Goal: Task Accomplishment & Management: Complete application form

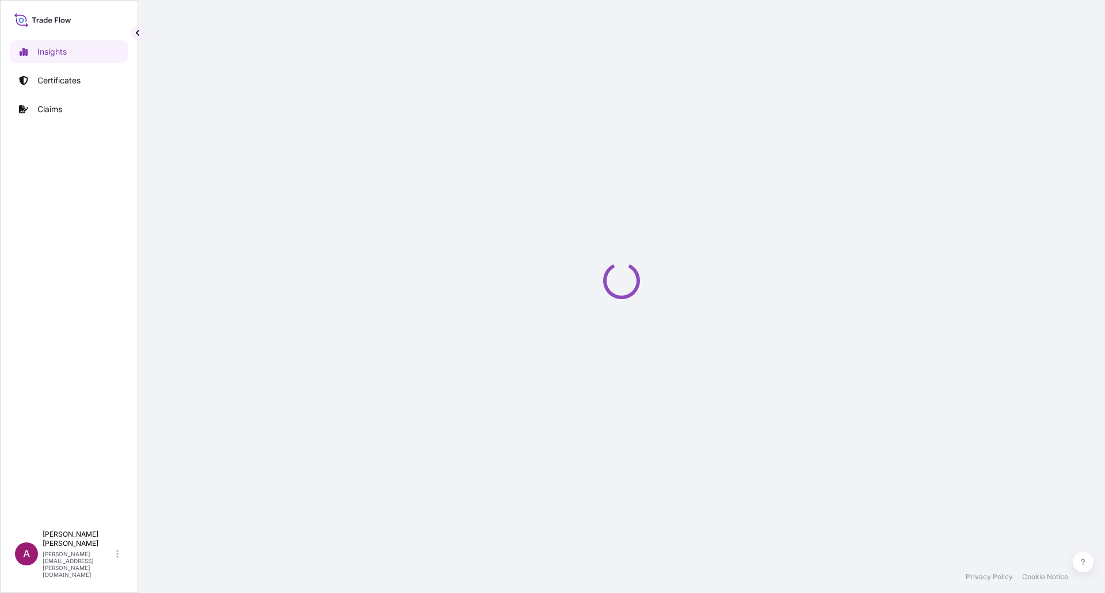
select select "2025"
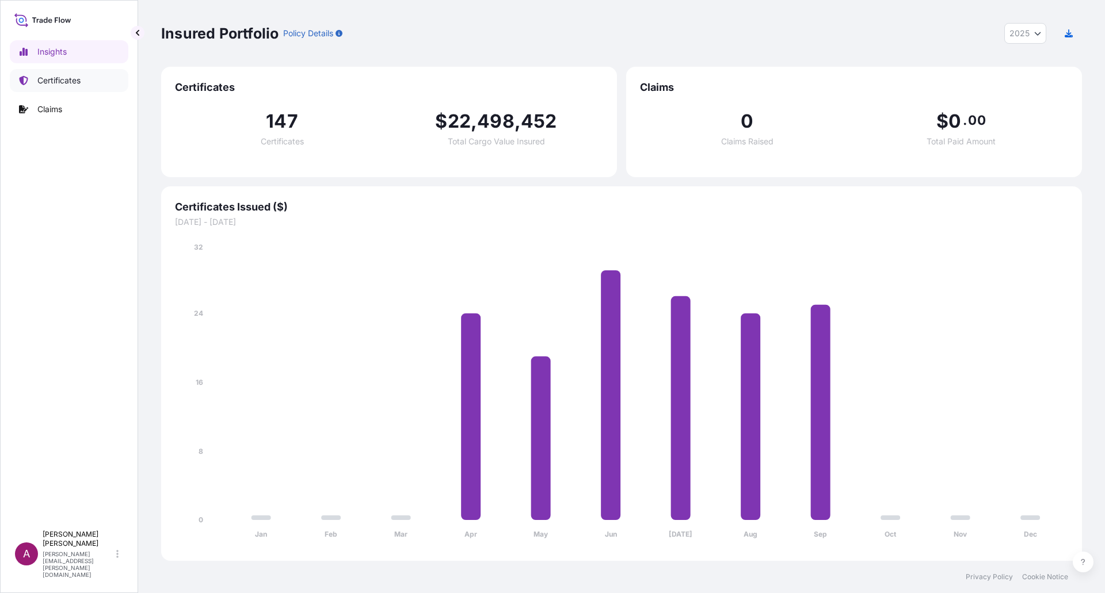
click at [51, 76] on p "Certificates" at bounding box center [58, 81] width 43 height 12
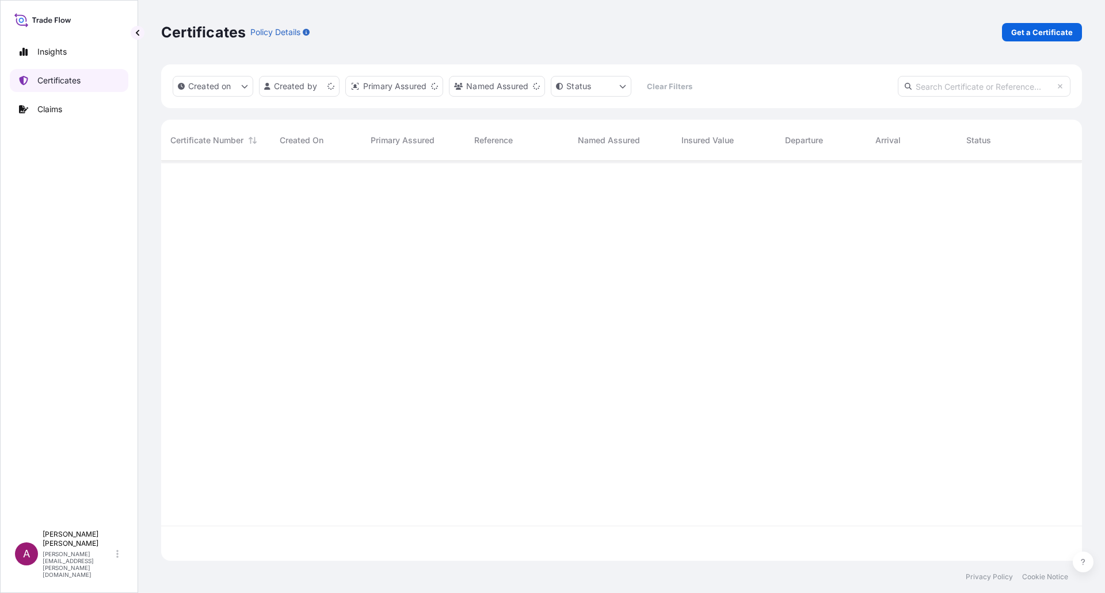
scroll to position [398, 912]
click at [1053, 35] on p "Get a Certificate" at bounding box center [1042, 32] width 62 height 12
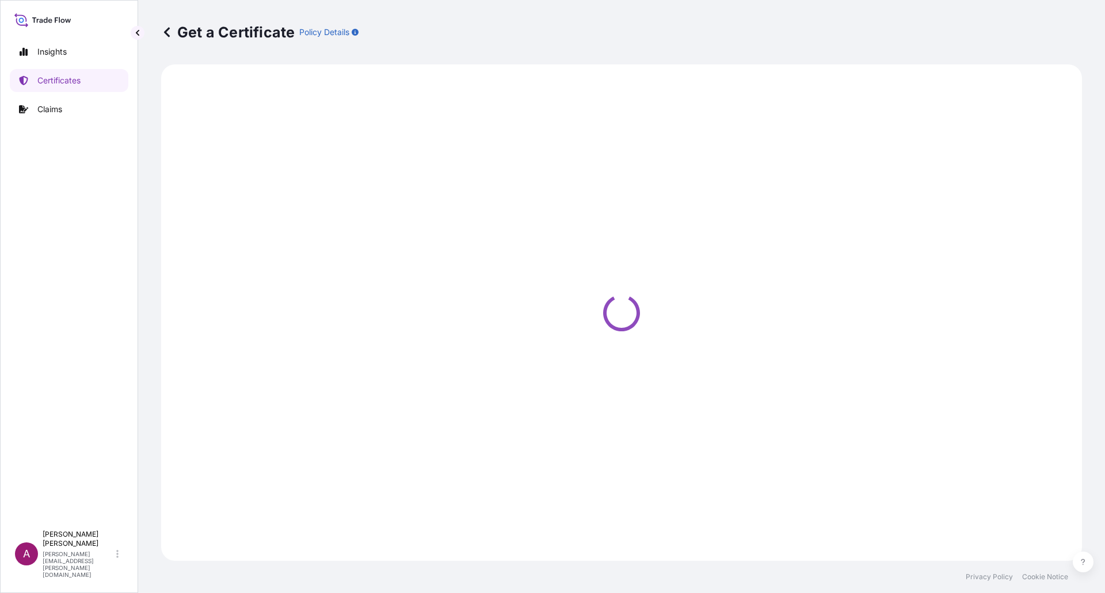
select select "Ocean Vessel"
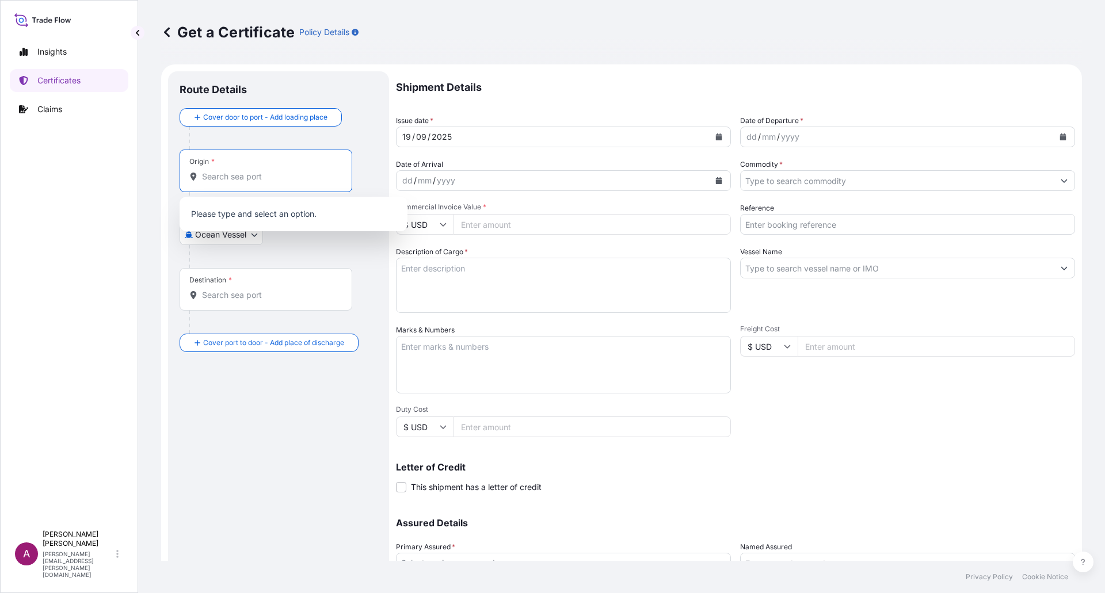
click at [217, 177] on input "Origin *" at bounding box center [270, 177] width 136 height 12
click at [211, 156] on div "Origin *" at bounding box center [266, 171] width 173 height 43
click at [211, 171] on input "Origin * Please select an origin" at bounding box center [270, 177] width 136 height 12
paste input "PRINCE [PERSON_NAME][GEOGRAPHIC_DATA], [GEOGRAPHIC_DATA]"
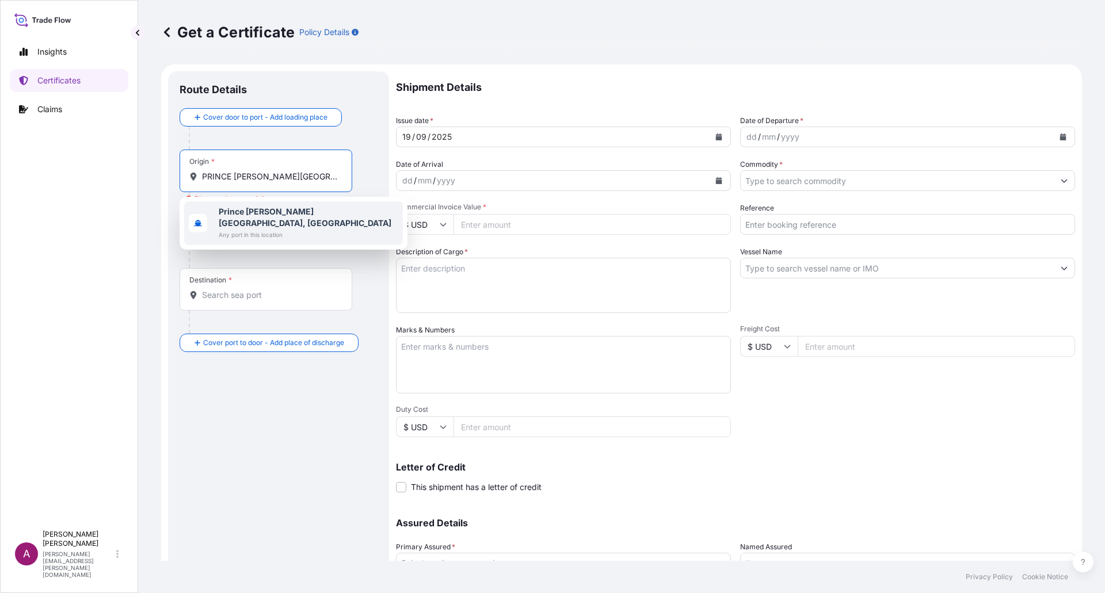
click at [264, 215] on b "Prince [PERSON_NAME][GEOGRAPHIC_DATA], [GEOGRAPHIC_DATA]" at bounding box center [305, 217] width 173 height 21
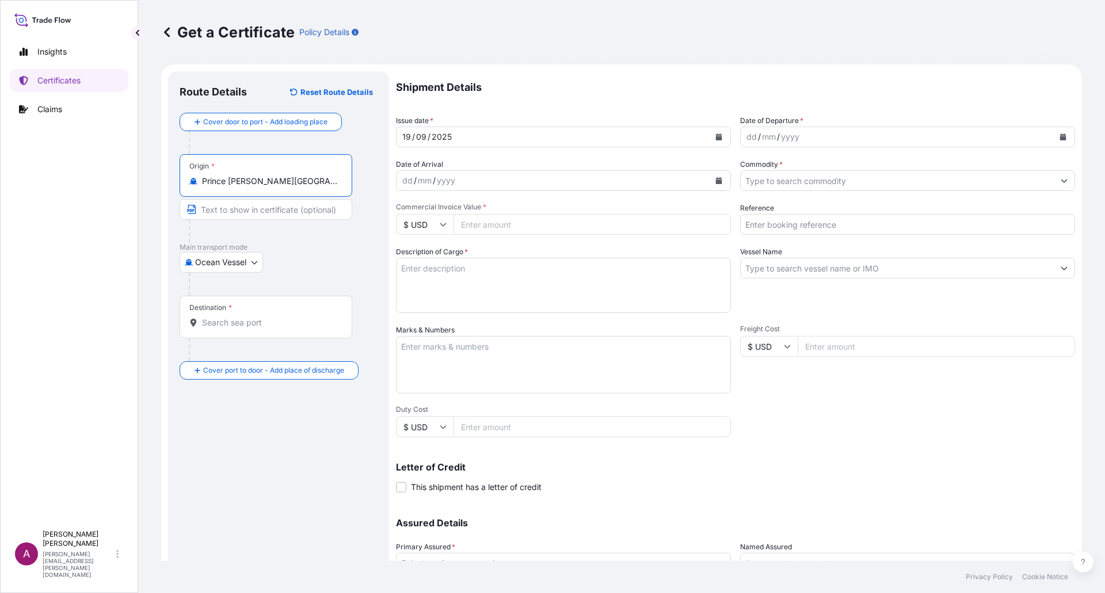
type input "Prince [PERSON_NAME][GEOGRAPHIC_DATA], [GEOGRAPHIC_DATA]"
click at [205, 327] on input "Destination *" at bounding box center [270, 323] width 136 height 12
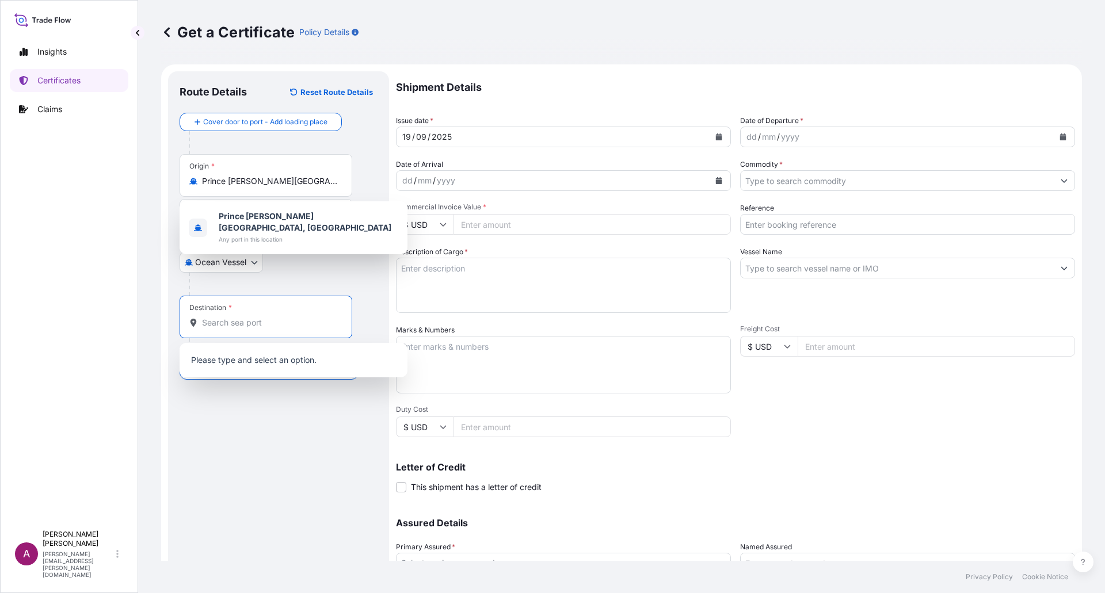
paste input "TOMAKOMAI, [GEOGRAPHIC_DATA]"
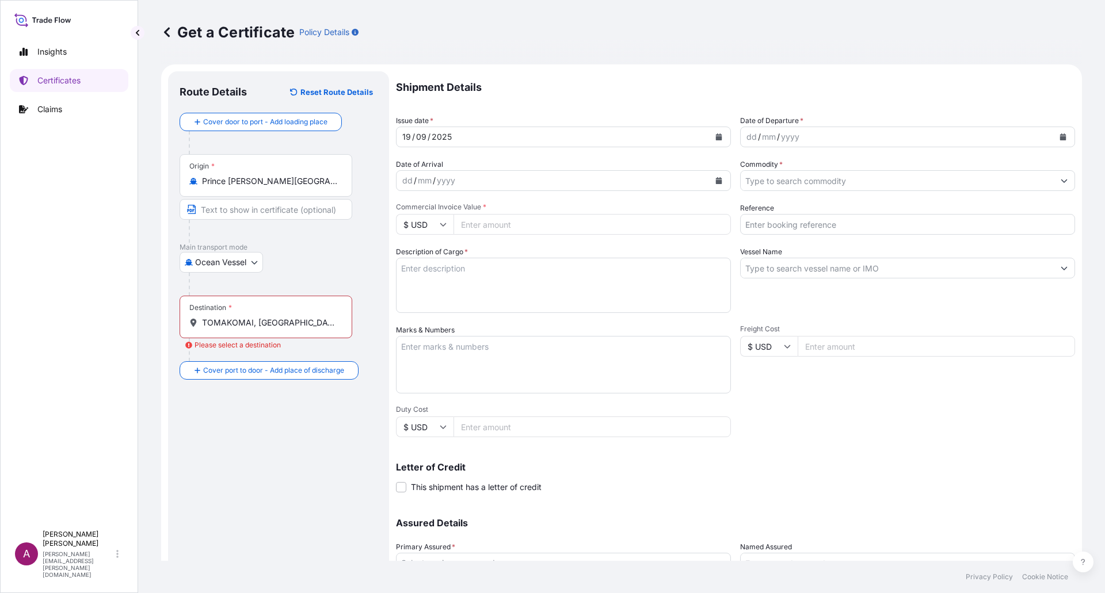
click at [212, 323] on input "TOMAKOMAI, [GEOGRAPHIC_DATA]" at bounding box center [270, 323] width 136 height 12
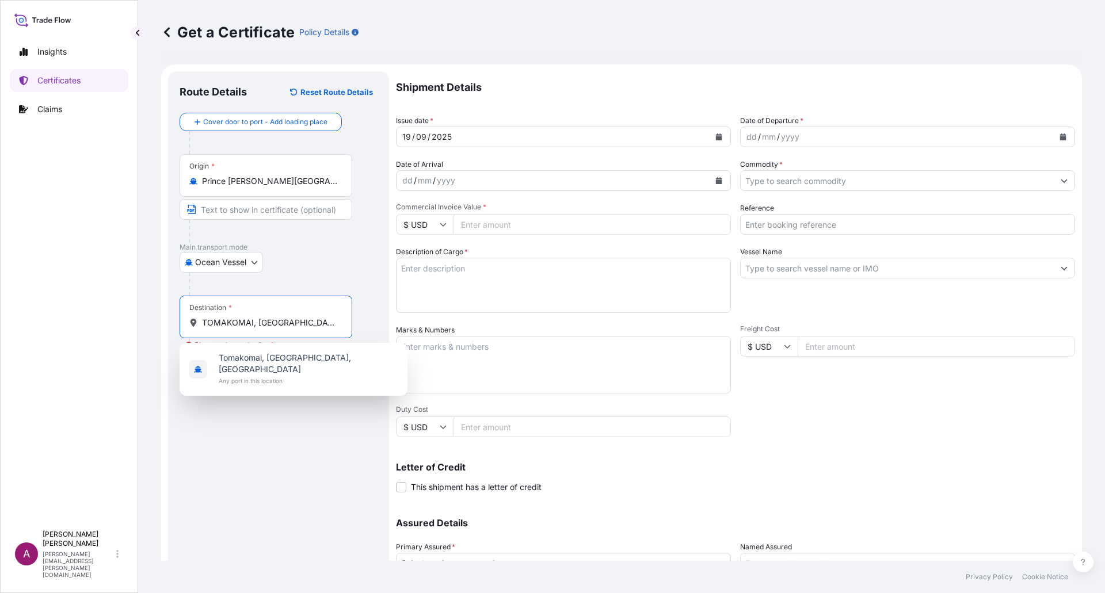
click at [212, 323] on input "TOMAKOMAI, [GEOGRAPHIC_DATA]" at bounding box center [270, 323] width 136 height 12
paste input "[GEOGRAPHIC_DATA]"
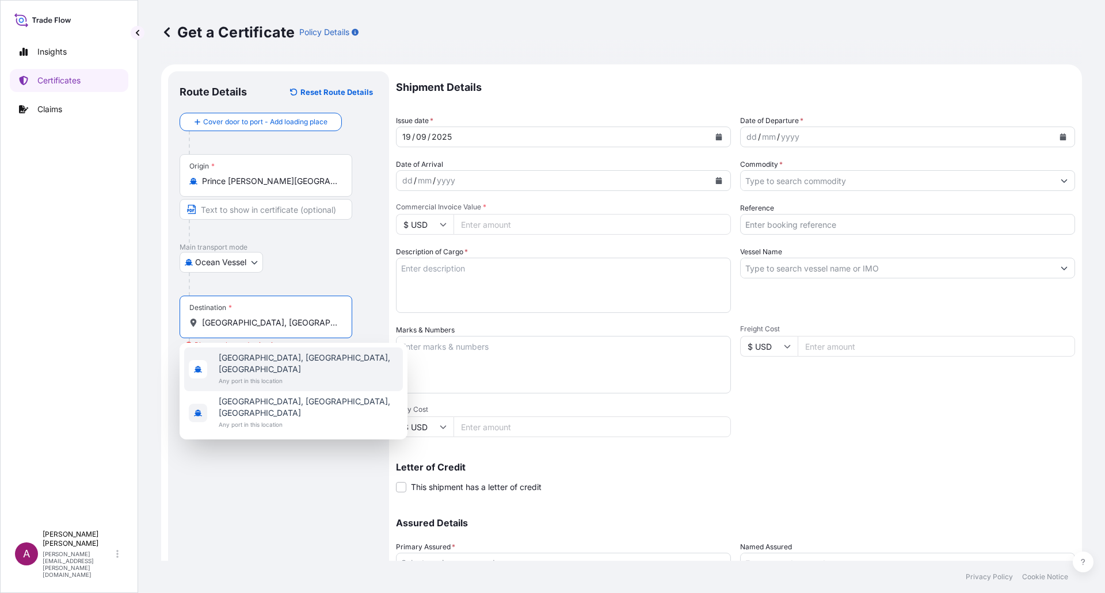
click at [255, 360] on span "[GEOGRAPHIC_DATA], [GEOGRAPHIC_DATA], [GEOGRAPHIC_DATA]" at bounding box center [309, 363] width 180 height 23
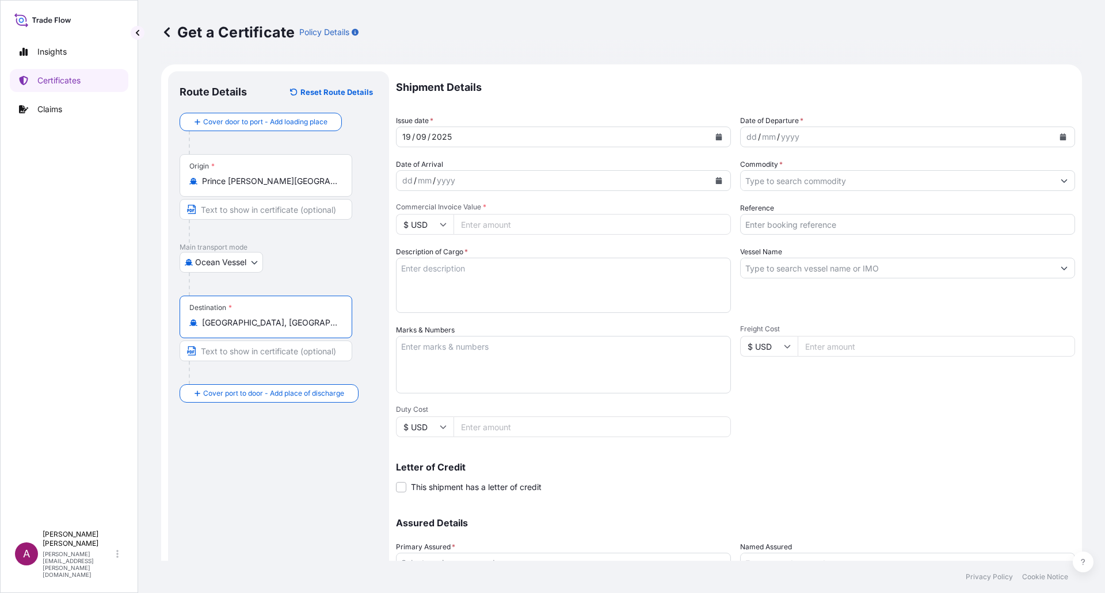
type input "[GEOGRAPHIC_DATA], [GEOGRAPHIC_DATA], [GEOGRAPHIC_DATA]"
click at [741, 139] on div "dd / mm / yyyy" at bounding box center [897, 137] width 313 height 21
click at [745, 138] on div "dd" at bounding box center [751, 137] width 13 height 14
click at [745, 138] on div "01" at bounding box center [750, 137] width 11 height 14
click at [750, 140] on div "01" at bounding box center [750, 137] width 11 height 14
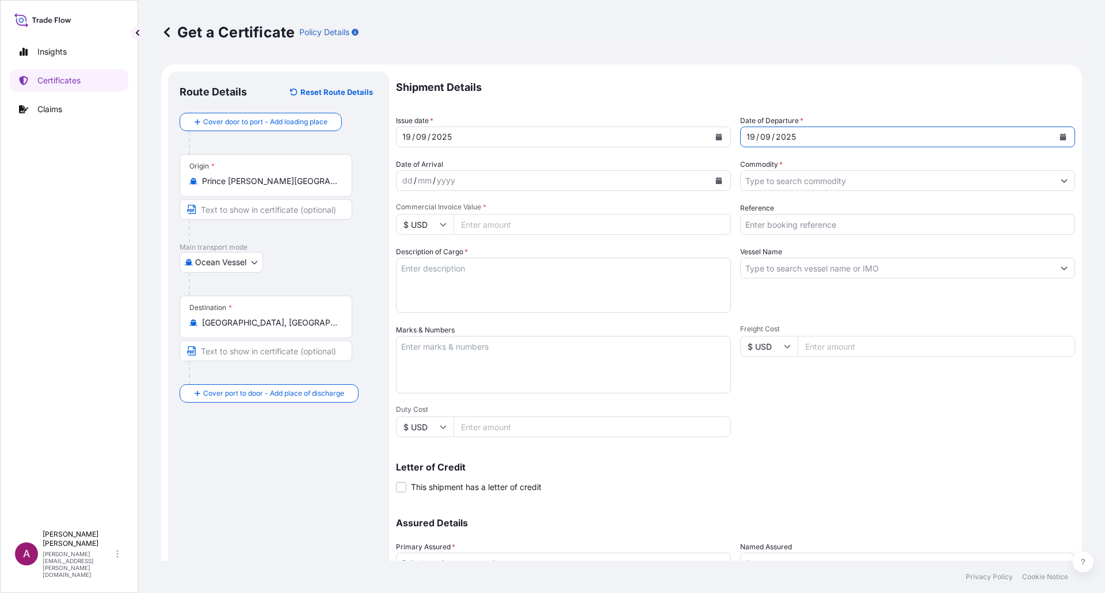
click at [723, 103] on p "Shipment Details" at bounding box center [735, 87] width 679 height 32
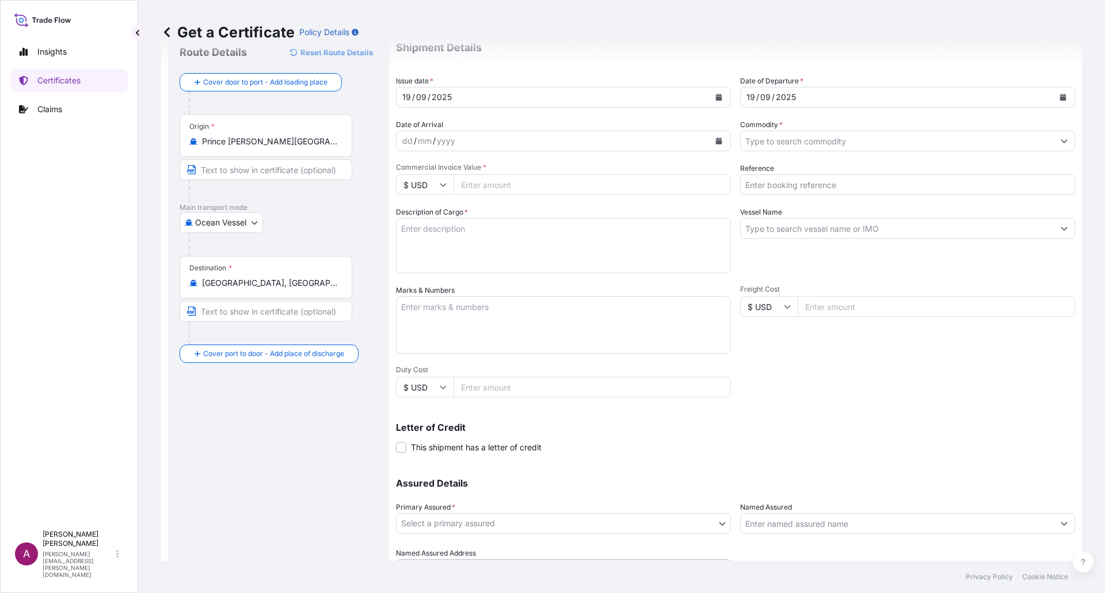
scroll to position [58, 0]
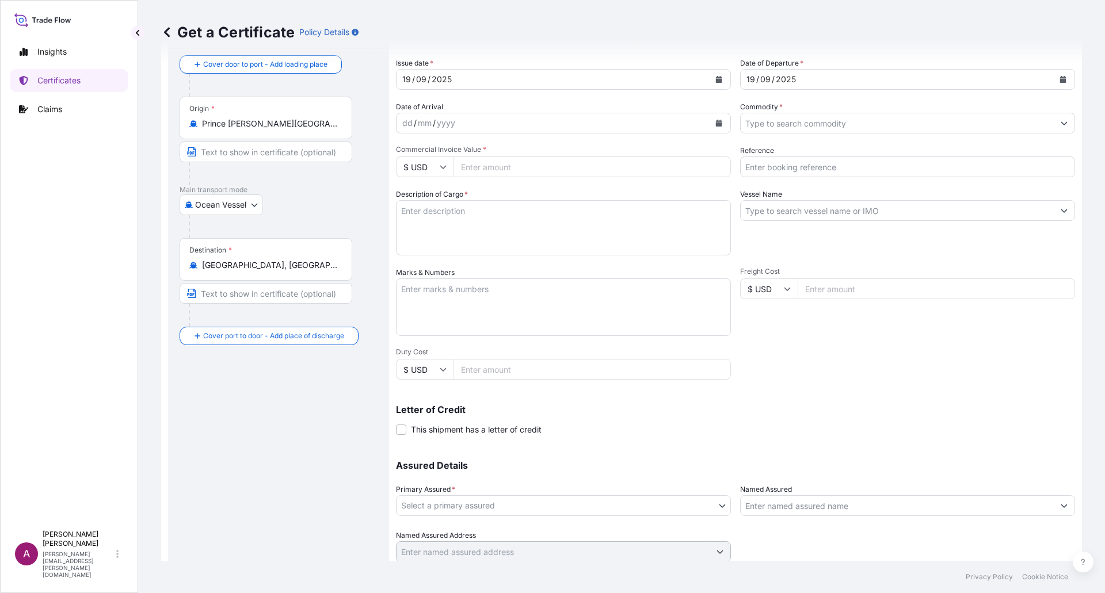
click at [405, 121] on div "dd" at bounding box center [407, 123] width 13 height 14
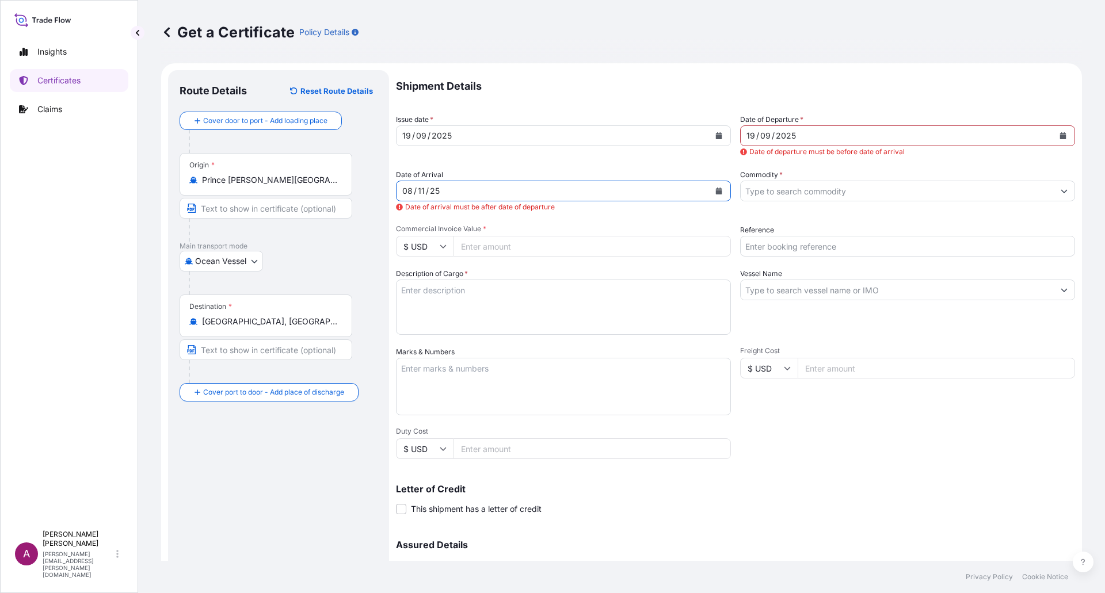
scroll to position [0, 0]
click at [402, 194] on div "08" at bounding box center [407, 192] width 13 height 14
click at [1054, 135] on button "Calendar" at bounding box center [1063, 137] width 18 height 18
click at [442, 196] on div "08 / 11 / 25" at bounding box center [552, 192] width 313 height 21
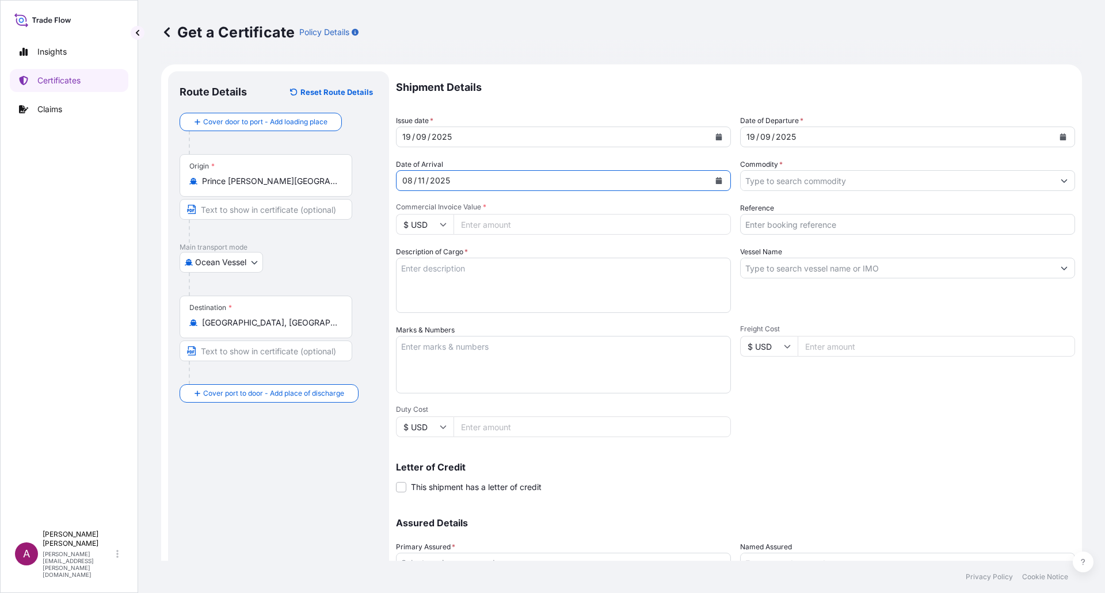
click at [1054, 184] on button "Show suggestions" at bounding box center [1064, 180] width 21 height 21
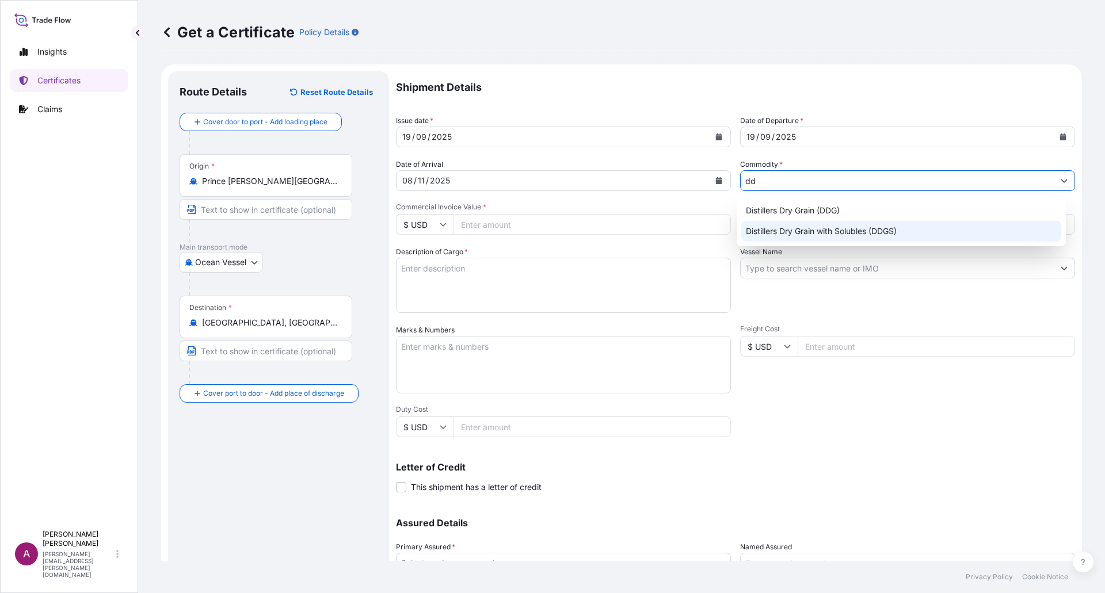
click at [825, 231] on div "Distillers Dry Grain with Solubles (DDGS)" at bounding box center [901, 231] width 321 height 21
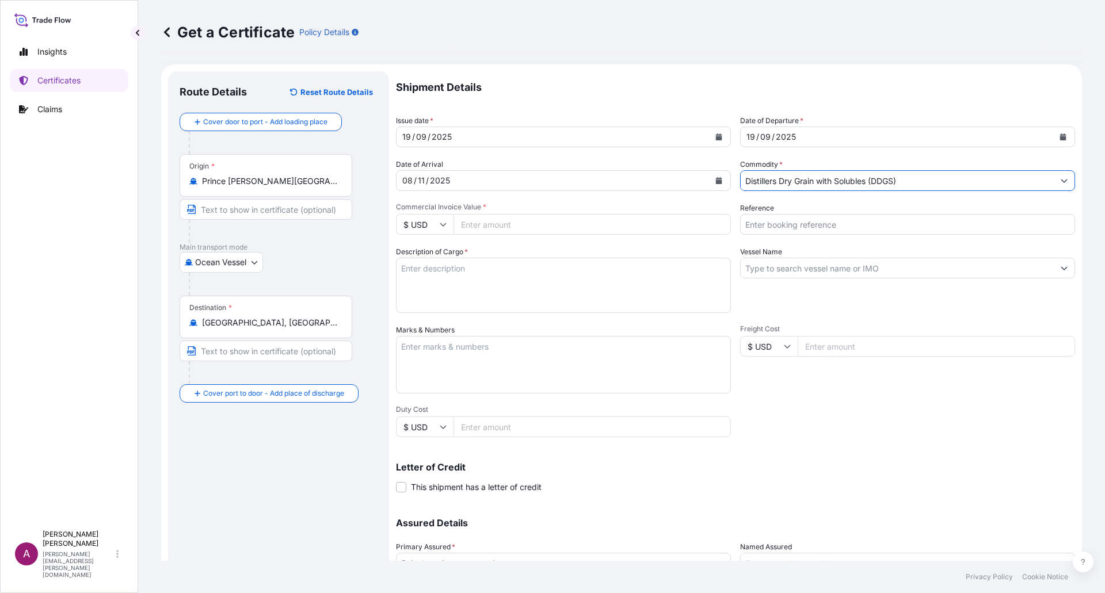
type input "Distillers Dry Grain with Solubles (DDGS)"
click at [498, 223] on input "Commercial Invoice Value *" at bounding box center [591, 224] width 277 height 21
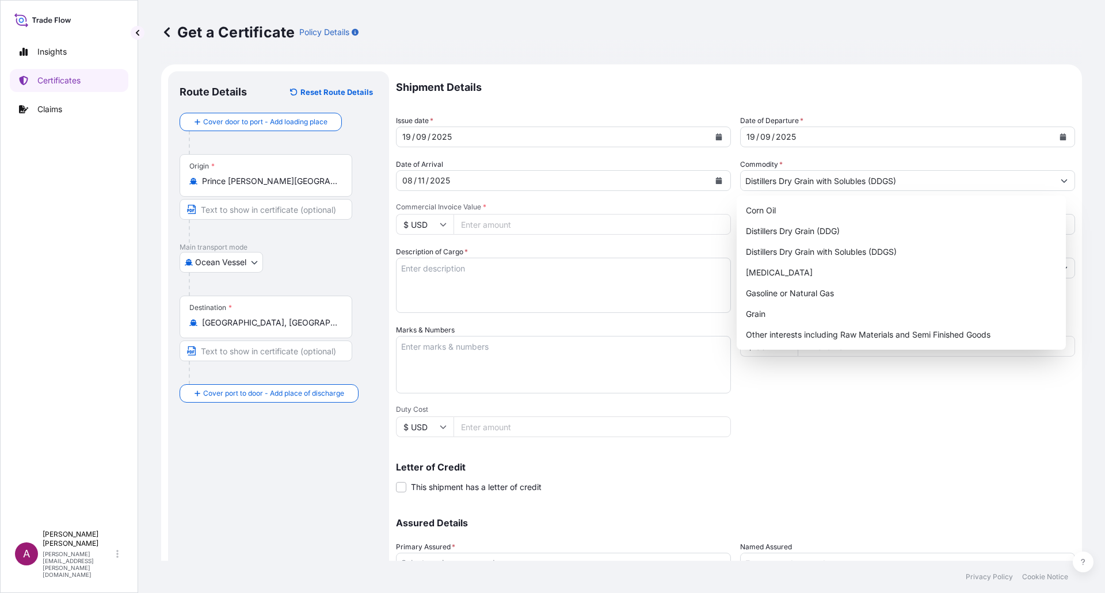
paste input "32688.99"
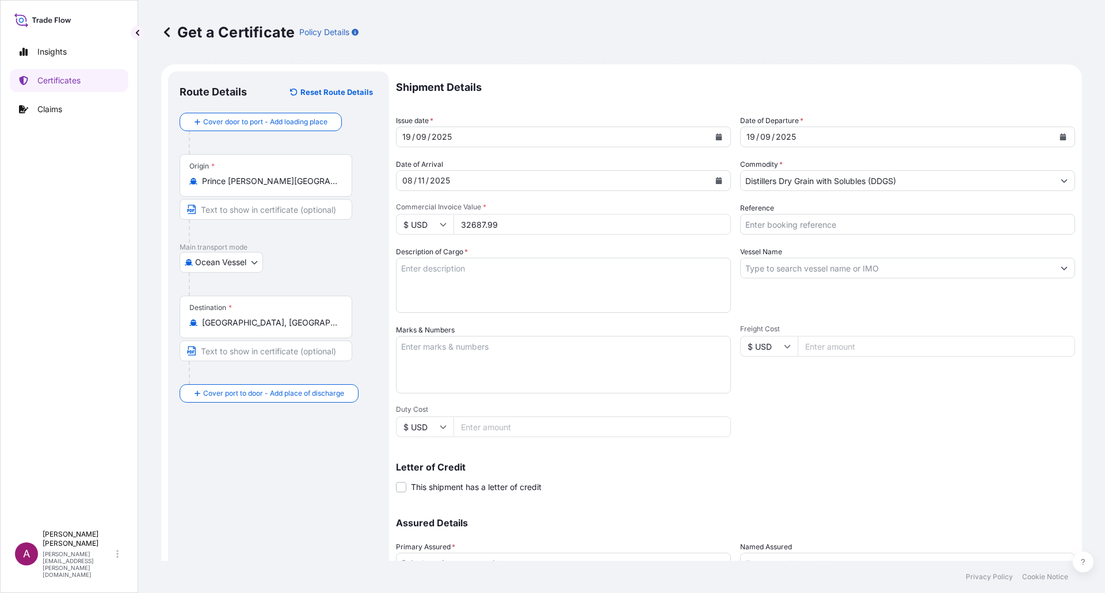
scroll to position [58, 0]
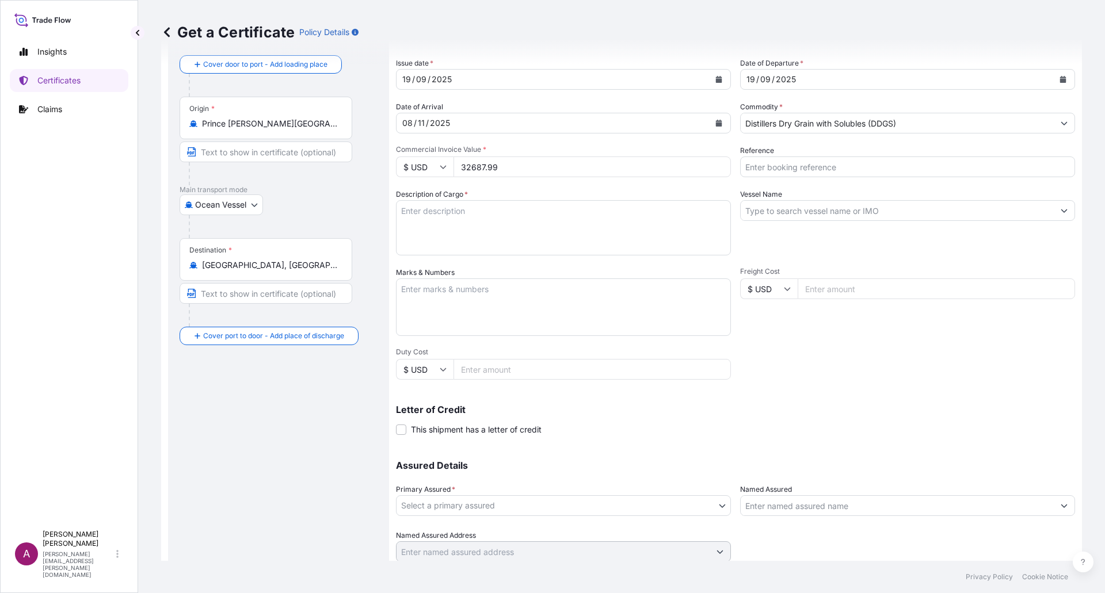
type input "32687.99"
click at [830, 175] on input "Reference" at bounding box center [907, 167] width 335 height 21
paste input "258780570"
type input "258780570"
click at [444, 228] on textarea "Description of Cargo *" at bounding box center [563, 227] width 335 height 55
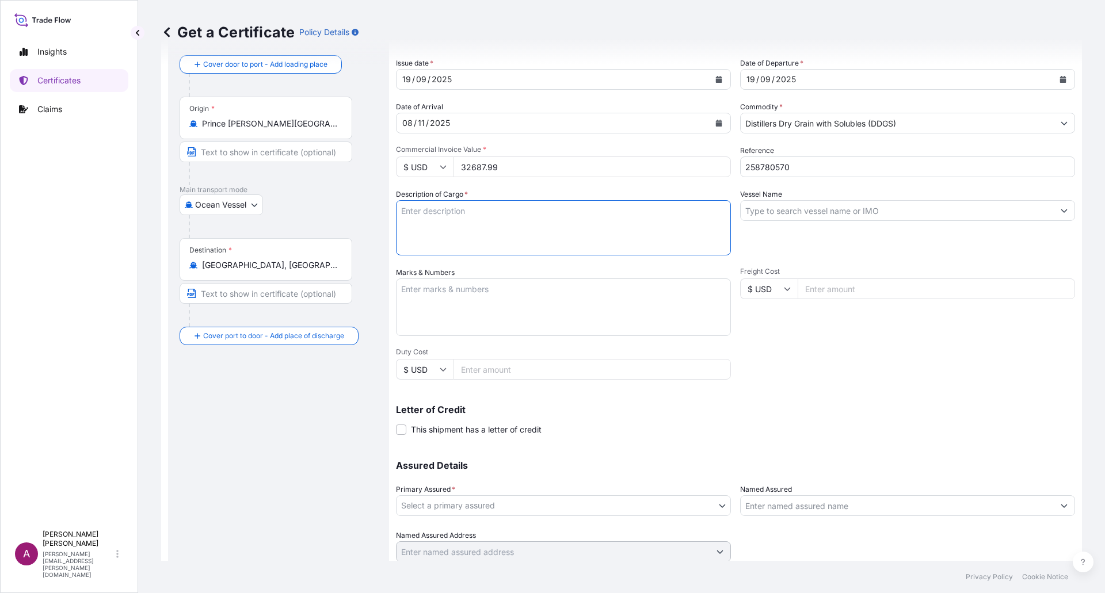
paste textarea "DISTILLERS DRIED GRAINS WITH SOLUBLES TOTAL WEIGHT (MTS): 130.235 FREIGHT PREPA…"
type textarea "DISTILLERS DRIED GRAINS WITH SOLUBLES TOTAL WEIGHT (MTS): 130.235 FREIGHT PREPA…"
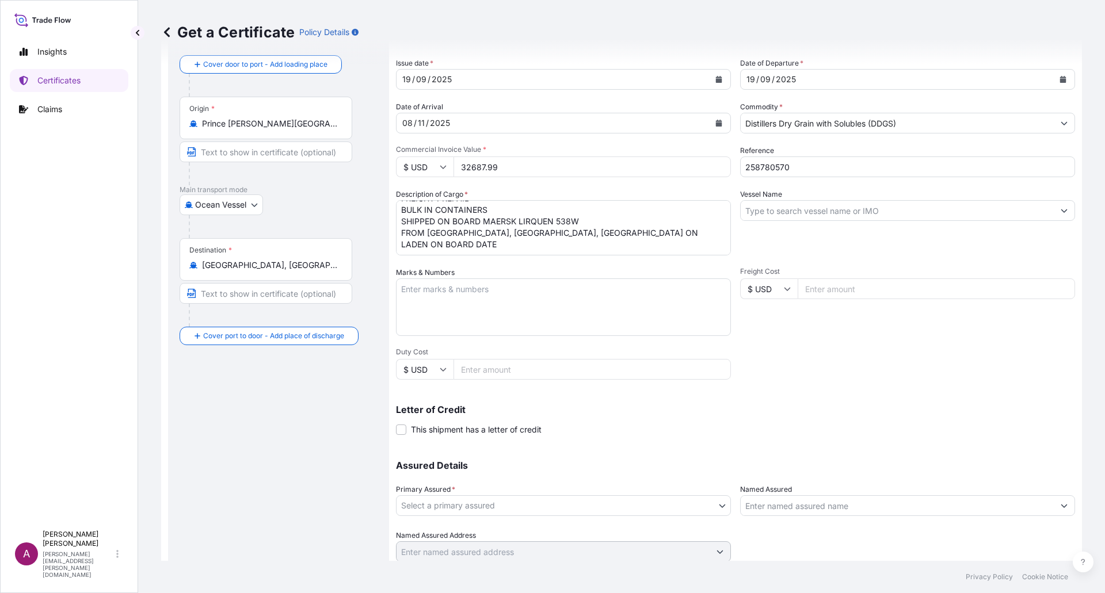
click at [809, 206] on input "Vessel Name" at bounding box center [897, 210] width 313 height 21
paste input "MAERSK LIRQUEN"
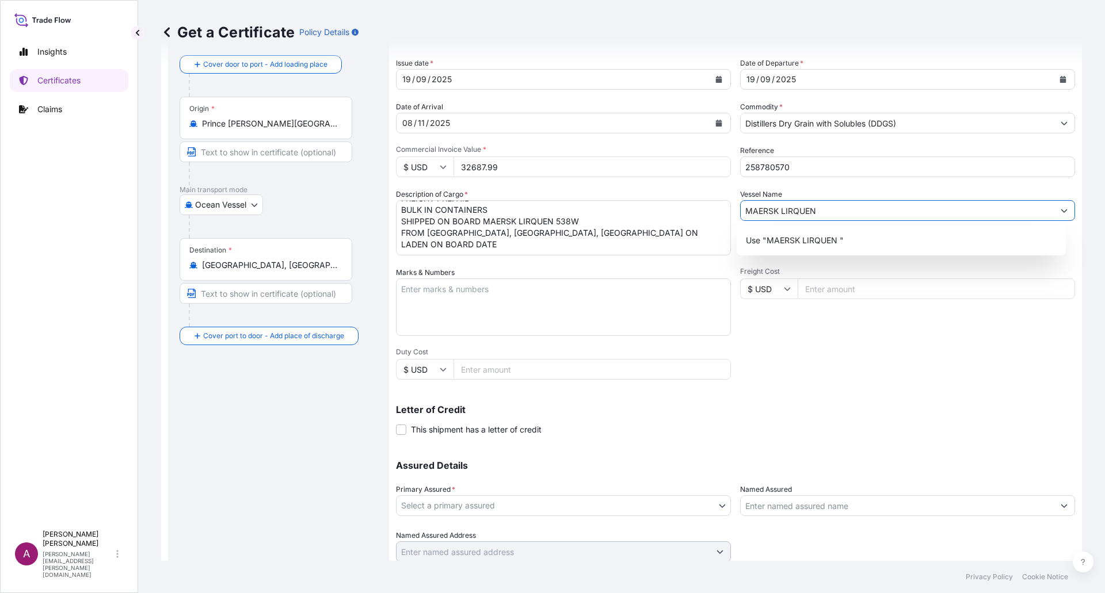
type input "MAERSK LIRQUEN"
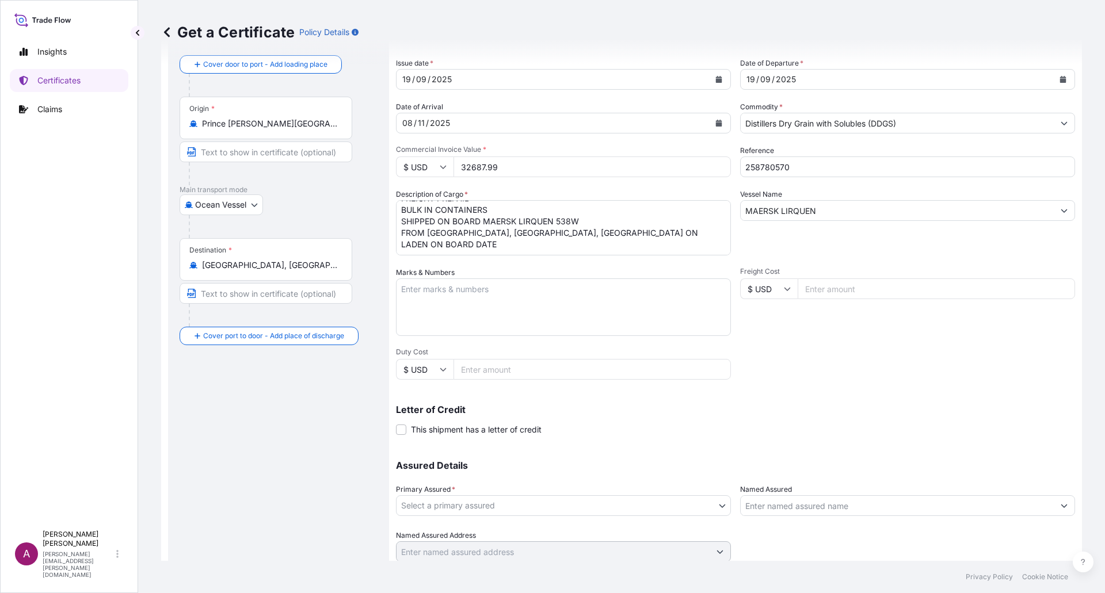
scroll to position [98, 0]
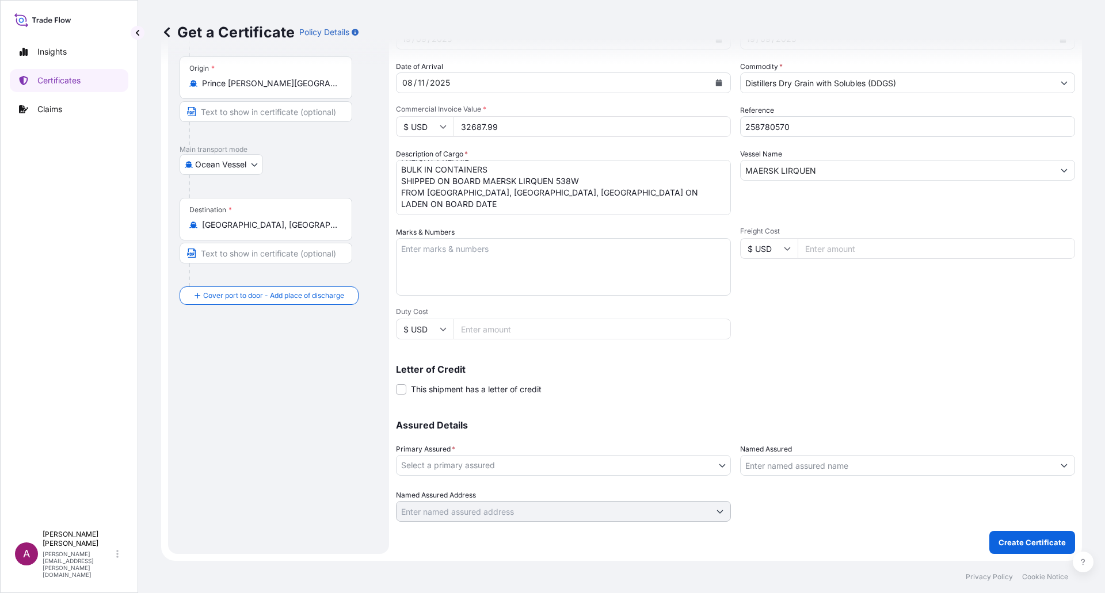
click at [714, 461] on body "Insights Certificates Claims A [PERSON_NAME] [PERSON_NAME][EMAIL_ADDRESS][PERSO…" at bounding box center [552, 296] width 1105 height 593
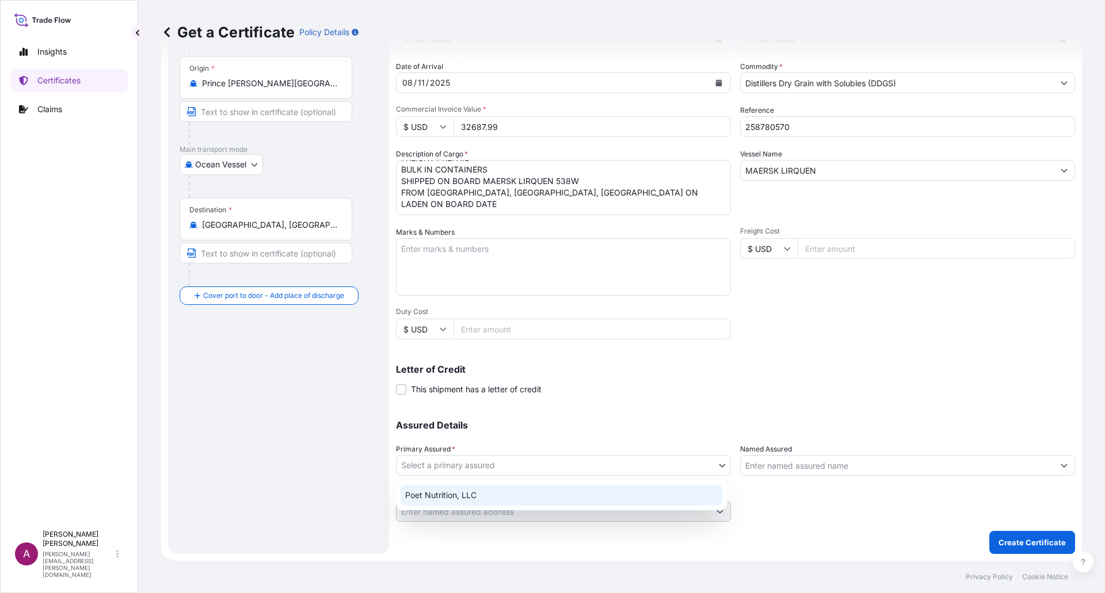
click at [466, 496] on div "Poet Nutrition, LLC" at bounding box center [561, 495] width 322 height 21
select select "31546"
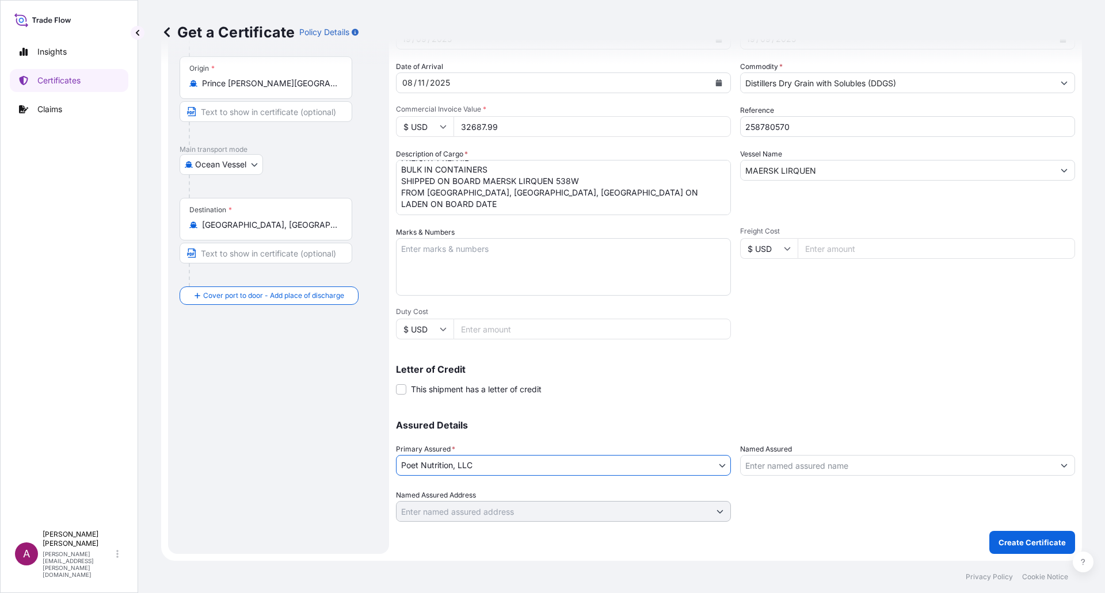
click at [1054, 466] on button "Show suggestions" at bounding box center [1064, 465] width 21 height 21
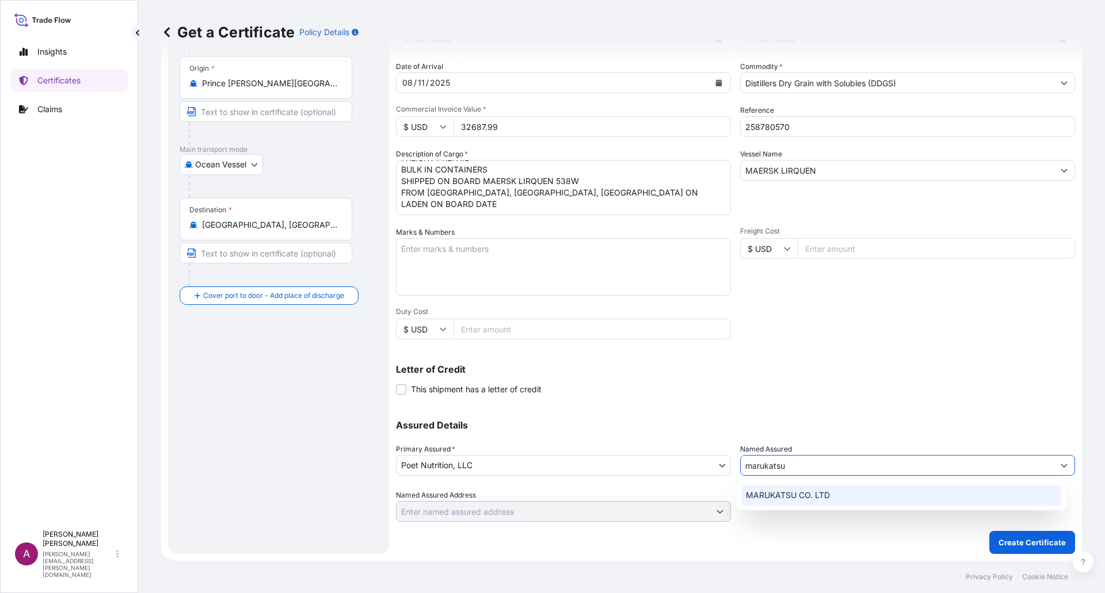
click at [819, 495] on span "MARUKATSU CO. LTD" at bounding box center [788, 496] width 84 height 12
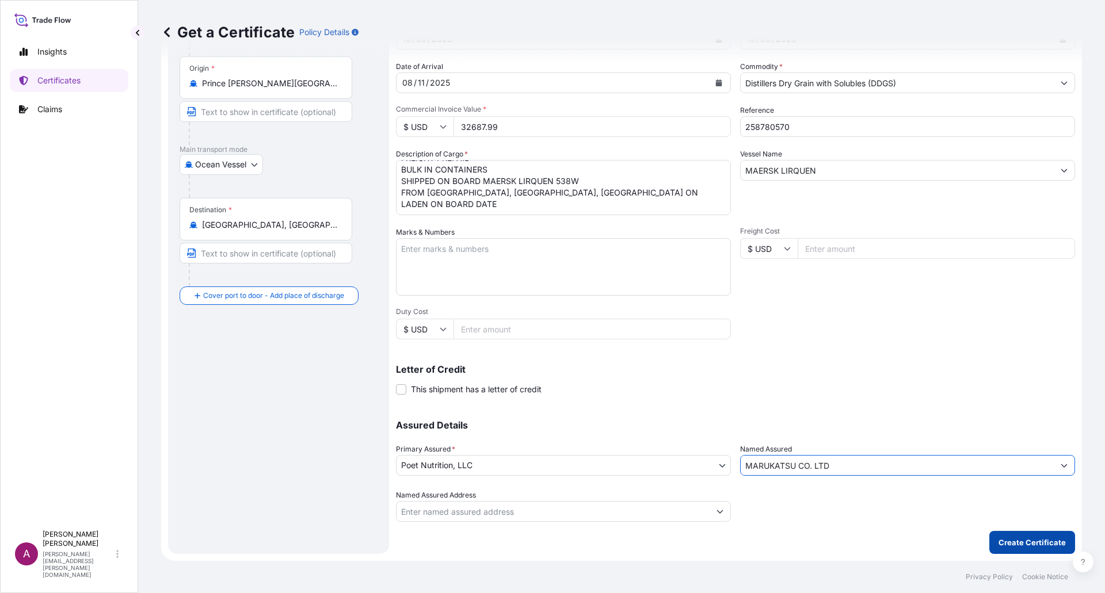
type input "MARUKATSU CO. LTD"
click at [1017, 543] on p "Create Certificate" at bounding box center [1031, 543] width 67 height 12
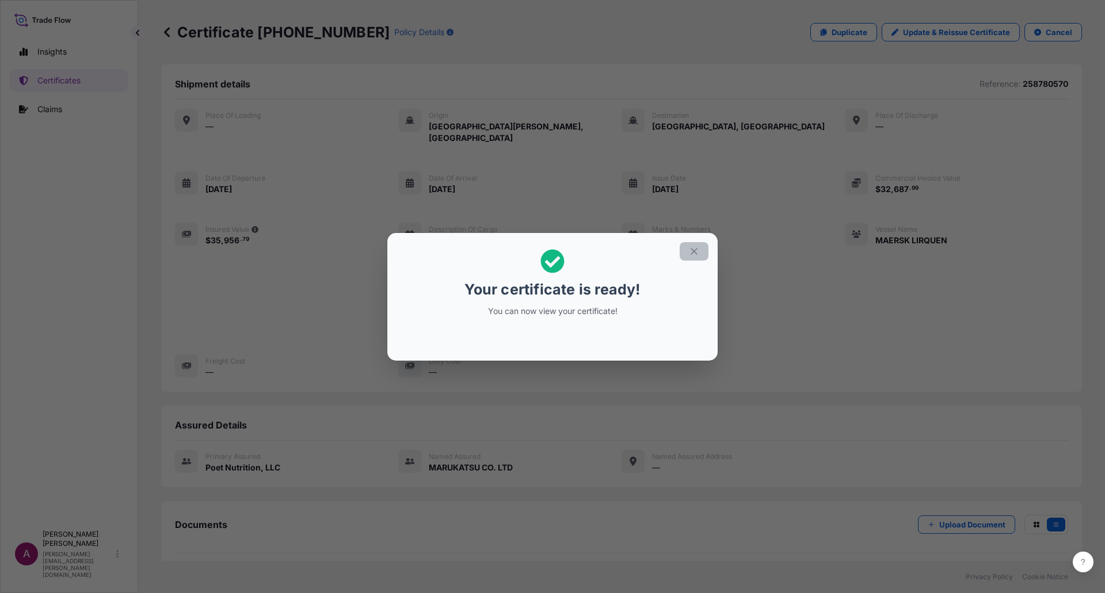
click at [695, 251] on icon "button" at bounding box center [694, 251] width 10 height 10
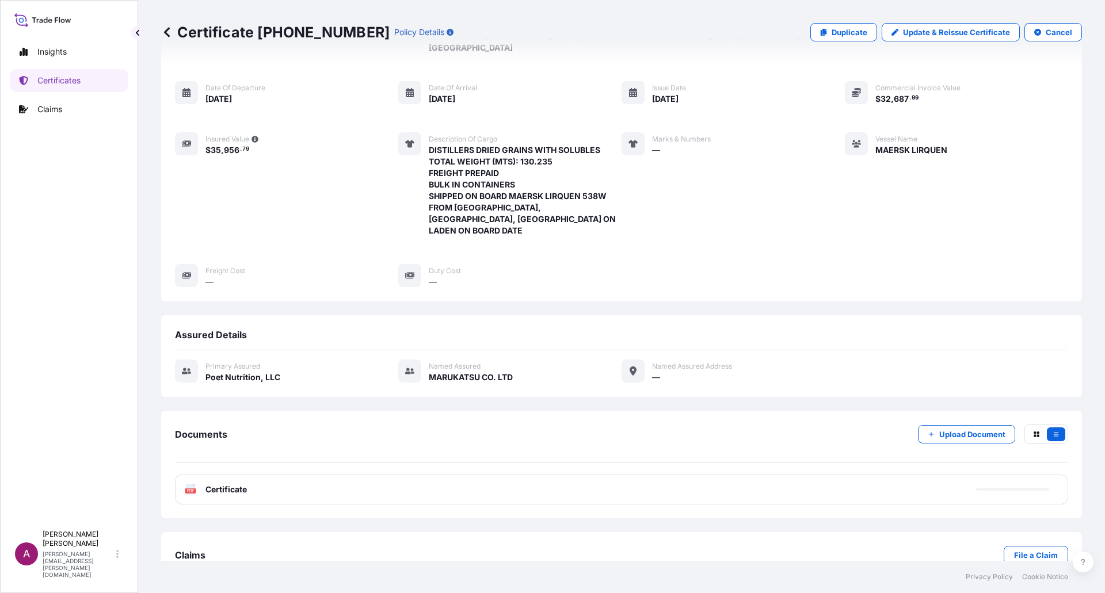
scroll to position [97, 0]
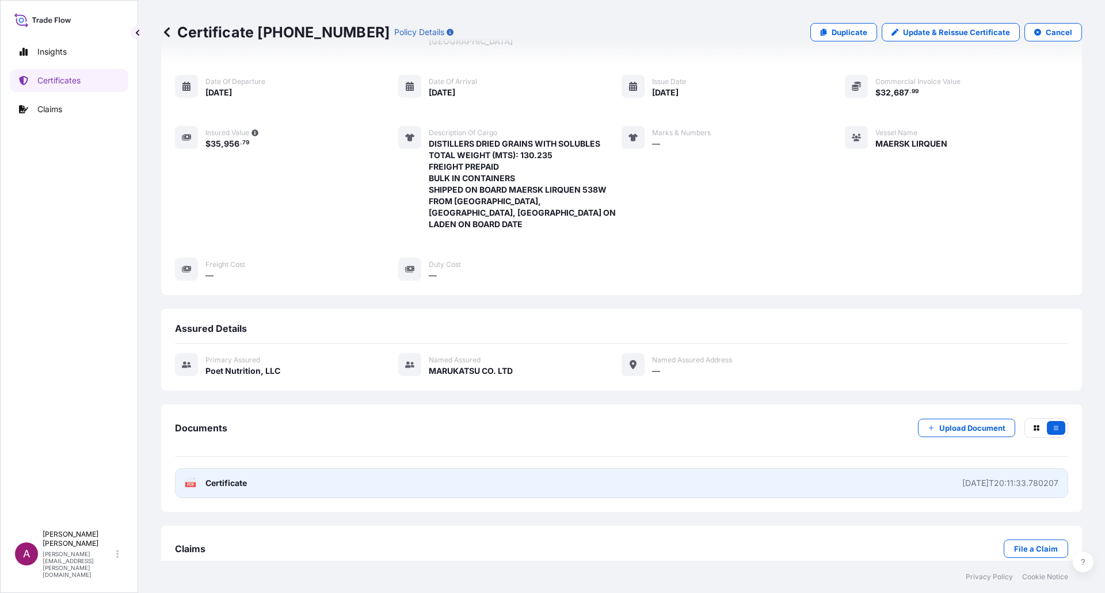
click at [244, 478] on span "Certificate" at bounding box center [225, 484] width 41 height 12
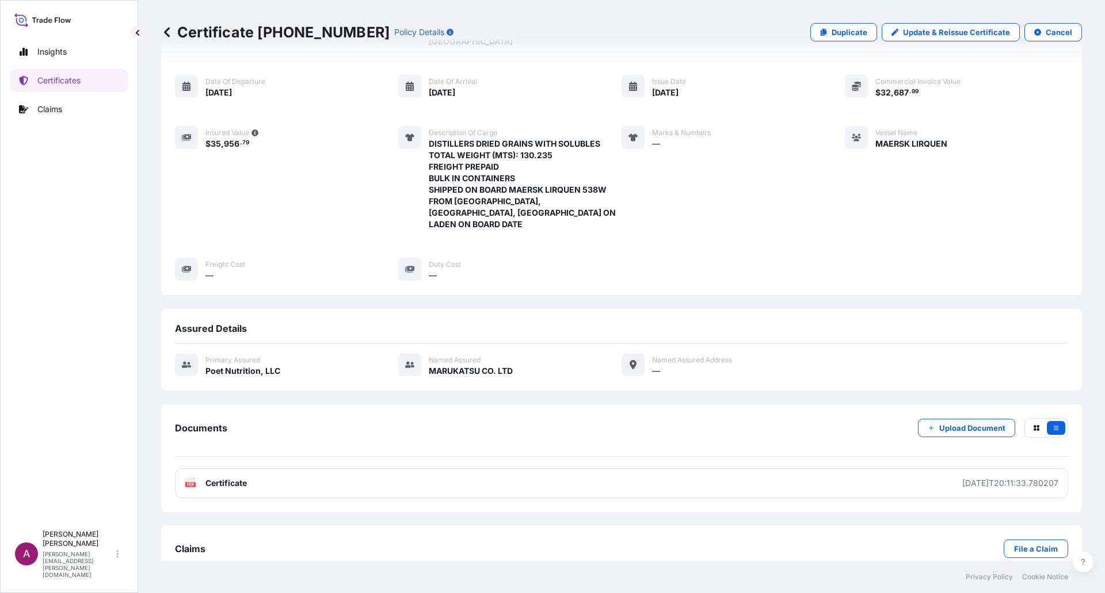
scroll to position [0, 0]
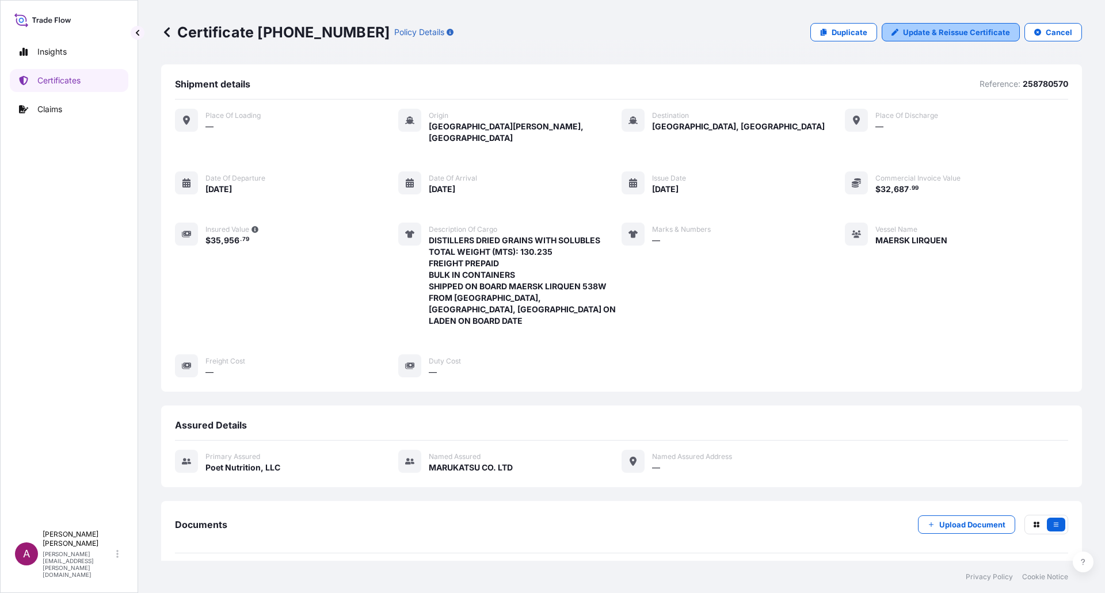
click at [917, 32] on p "Update & Reissue Certificate" at bounding box center [956, 32] width 107 height 12
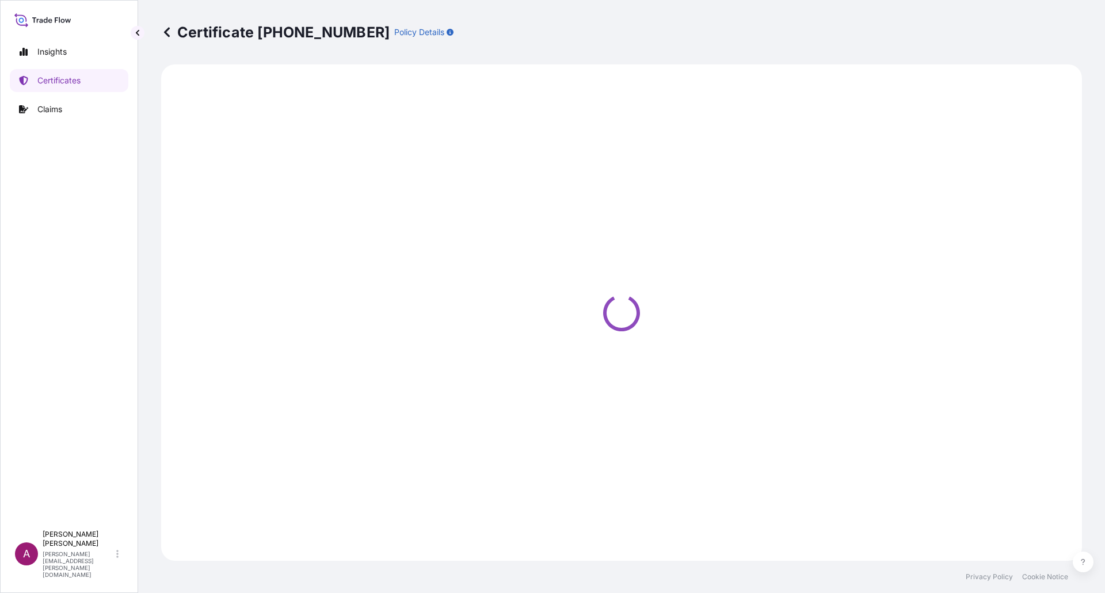
select select "Ocean Vessel"
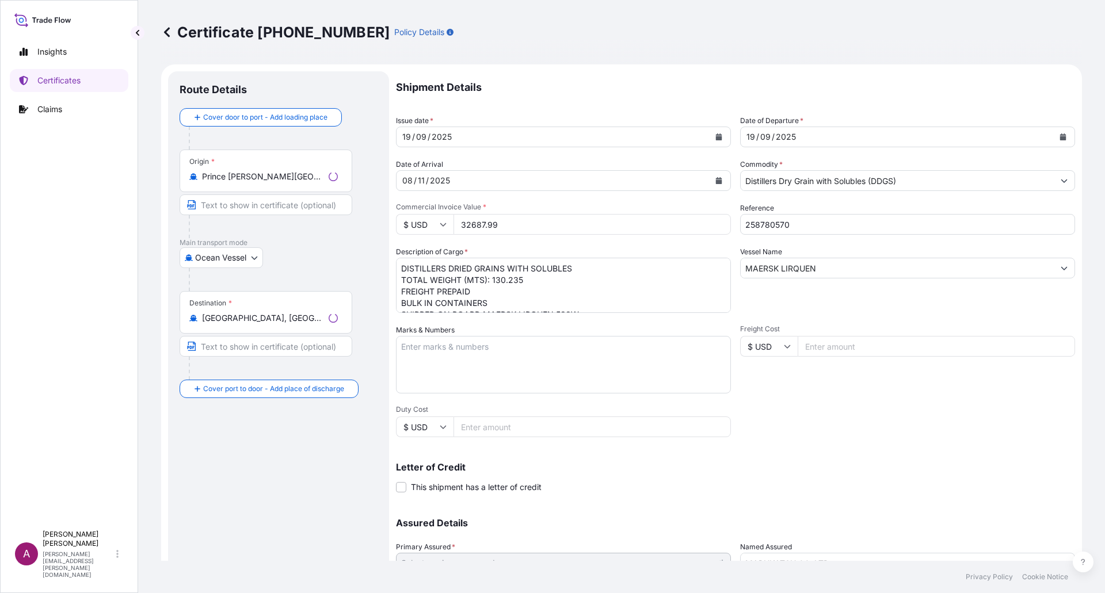
select select "31546"
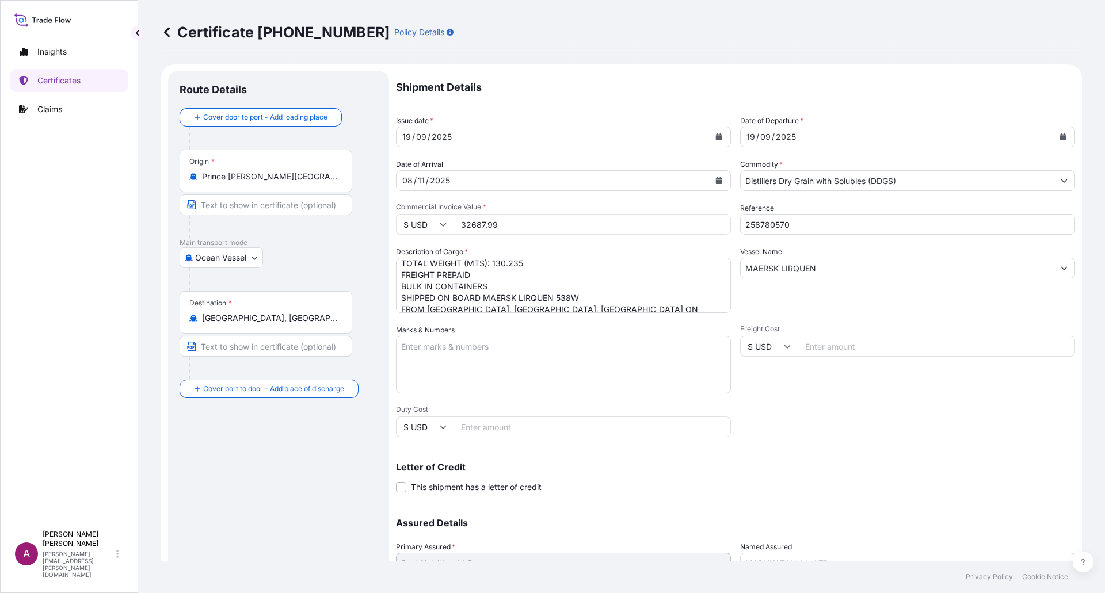
scroll to position [24, 0]
click at [669, 304] on textarea "DISTILLERS DRIED GRAINS WITH SOLUBLES TOTAL WEIGHT (MTS): 130.235 FREIGHT PREPA…" at bounding box center [563, 285] width 335 height 55
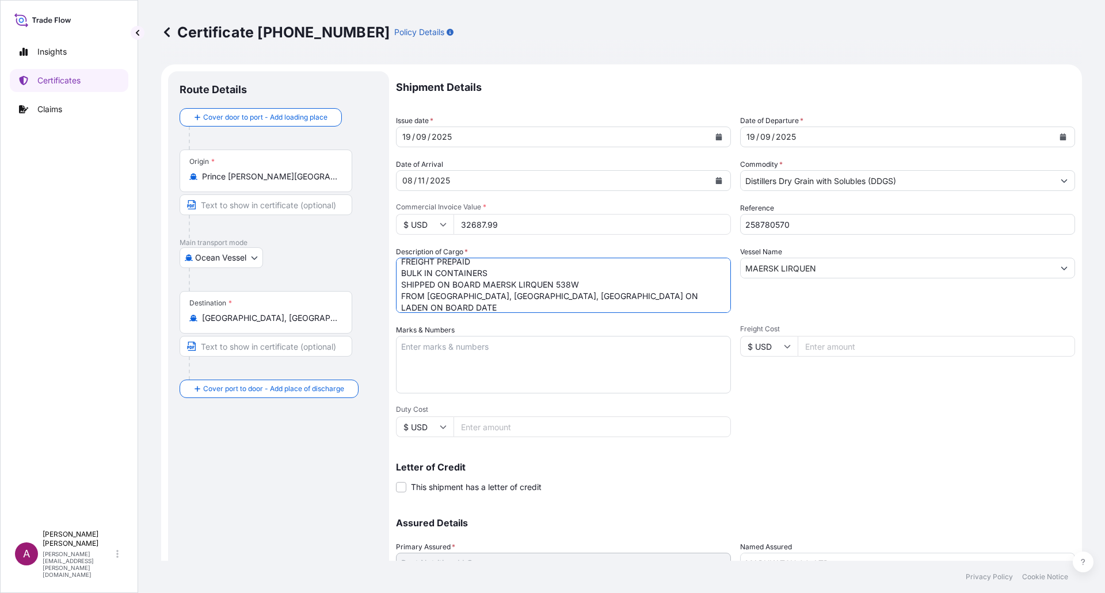
paste textarea "X20250903753261"
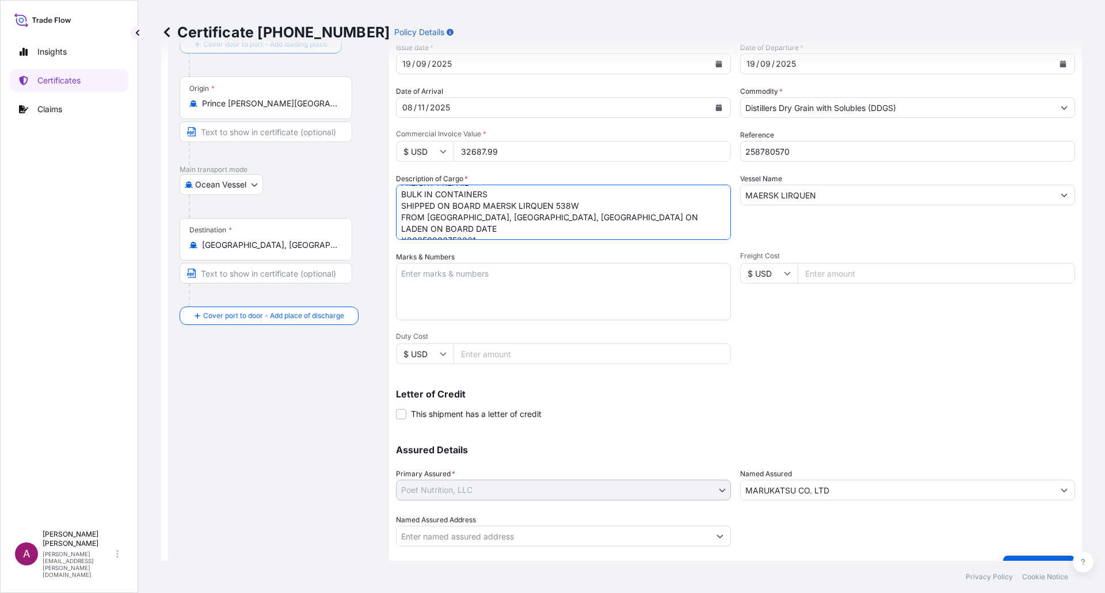
scroll to position [98, 0]
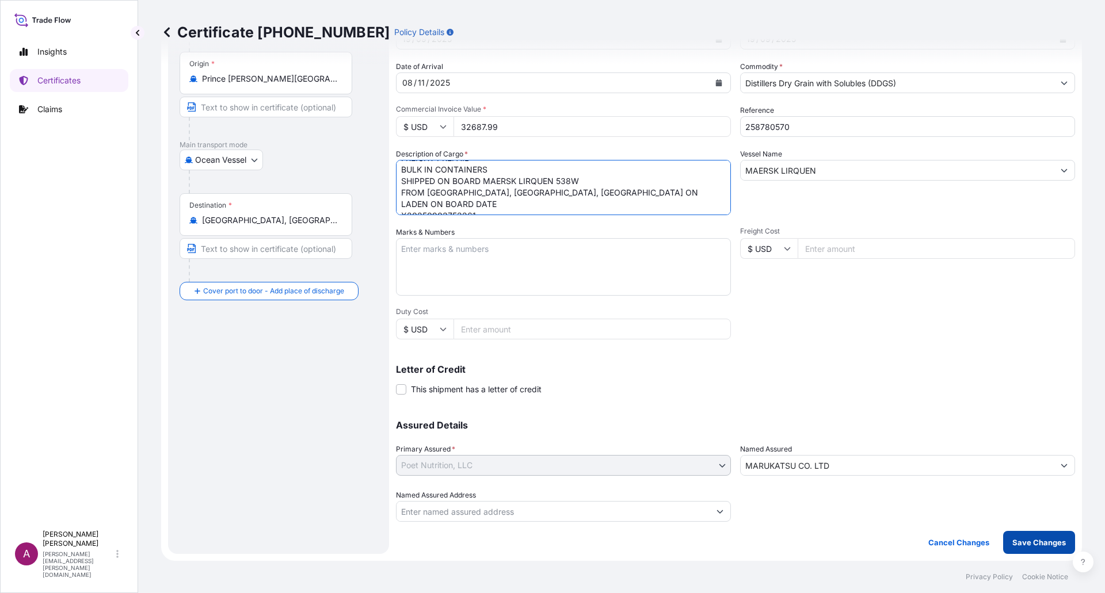
type textarea "DISTILLERS DRIED GRAINS WITH SOLUBLES TOTAL WEIGHT (MTS): 130.235 FREIGHT PREPA…"
click at [1032, 540] on p "Save Changes" at bounding box center [1039, 543] width 54 height 12
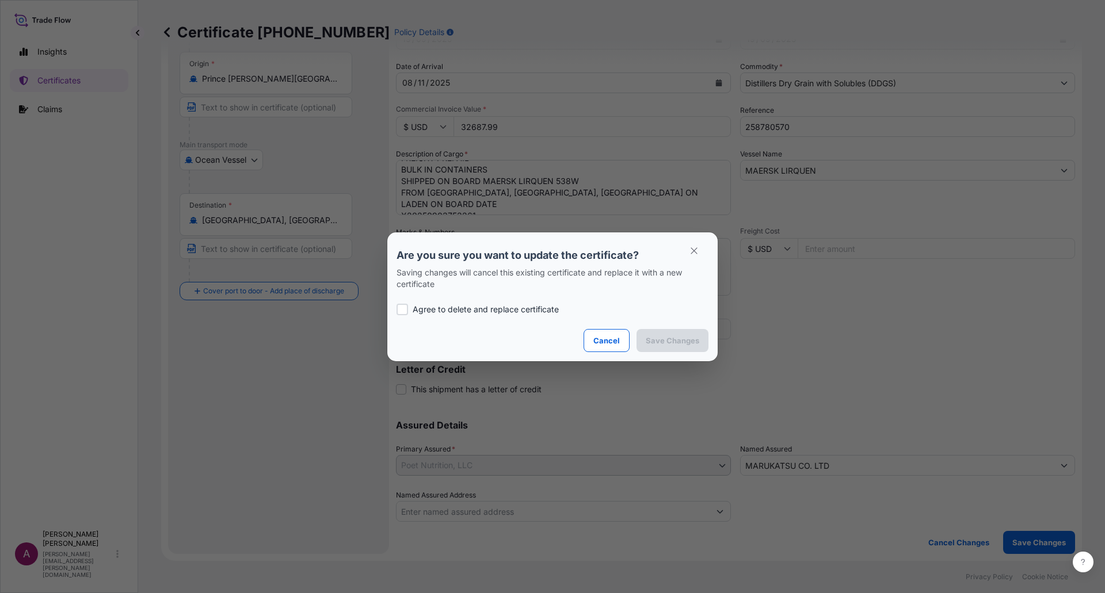
click at [404, 307] on div at bounding box center [402, 310] width 12 height 12
checkbox input "true"
click at [674, 341] on p "Save Changes" at bounding box center [673, 341] width 54 height 12
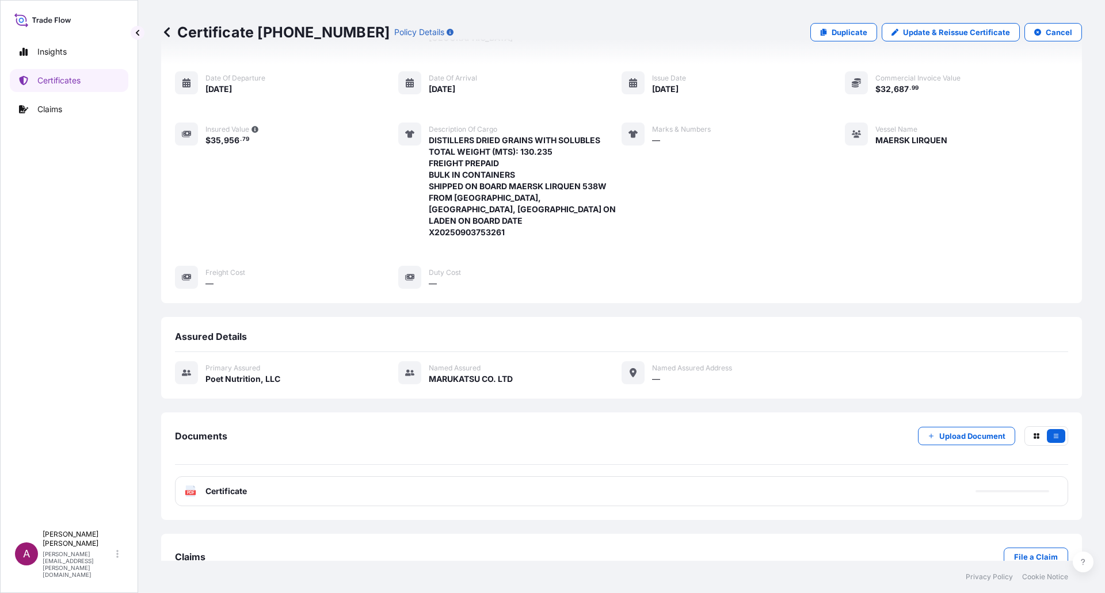
scroll to position [108, 0]
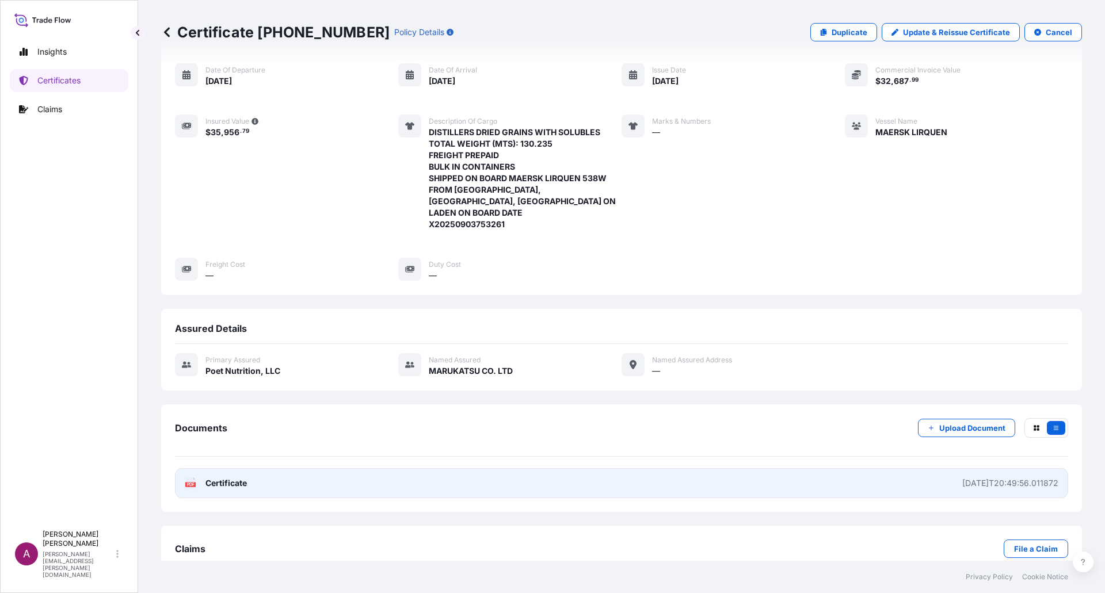
click at [952, 468] on link "PDF Certificate 2025-09-19T20:49:56.011872" at bounding box center [621, 483] width 893 height 30
